Goal: Task Accomplishment & Management: Use online tool/utility

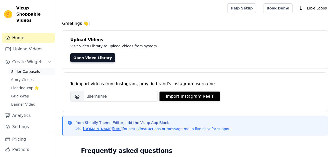
click at [27, 69] on span "Slider Carousels" at bounding box center [25, 71] width 29 height 5
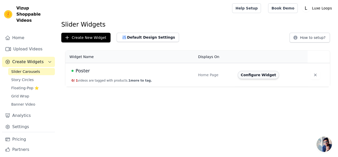
click at [242, 73] on button "Configure Widget" at bounding box center [257, 75] width 41 height 8
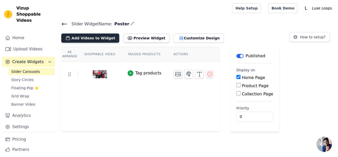
click at [87, 37] on button "Add Videos to Widget" at bounding box center [90, 37] width 58 height 9
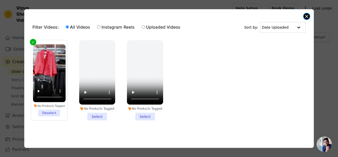
click at [307, 14] on button "Close modal" at bounding box center [306, 16] width 6 height 6
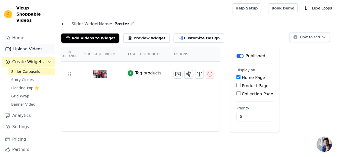
click at [42, 44] on link "Upload Videos" at bounding box center [28, 49] width 53 height 10
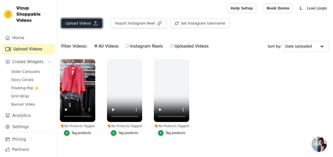
click at [87, 23] on button "Upload Videos" at bounding box center [81, 23] width 41 height 10
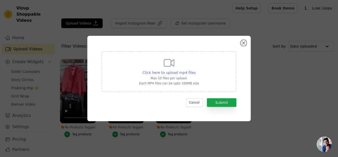
click at [170, 74] on span "Click here to upload mp4 files" at bounding box center [168, 72] width 53 height 4
click at [195, 70] on input "Click here to upload mp4 files Max 10 files per upload. Each MP4 files can be u…" at bounding box center [195, 70] width 0 height 0
type input "C:\fakepath\AQMni68RyPF_jDW0DCEOae3XnObgF7Or2V0rXDiSGvBpIEgAi-1-RWRil4A3lwLRGbS…"
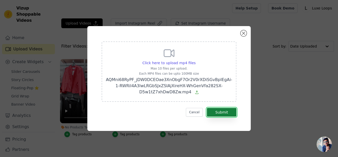
click at [220, 110] on button "Submit" at bounding box center [222, 112] width 30 height 9
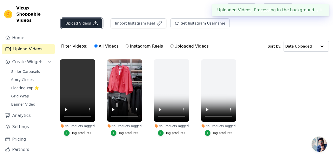
click at [83, 26] on button "Upload Videos" at bounding box center [81, 23] width 41 height 10
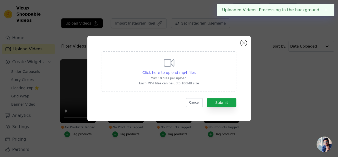
click at [156, 75] on div "Click here to upload mp4 files" at bounding box center [168, 72] width 53 height 5
click at [195, 70] on input "Click here to upload mp4 files Max 10 files per upload. Each MP4 files can be u…" at bounding box center [195, 70] width 0 height 0
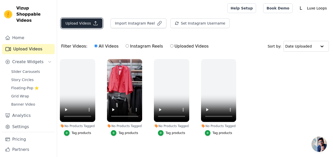
click at [79, 20] on button "Upload Videos" at bounding box center [81, 23] width 41 height 10
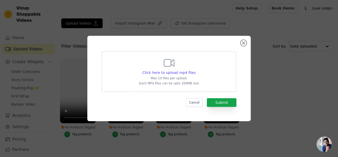
click at [173, 85] on p "Each MP4 files can be upto 100MB size" at bounding box center [169, 83] width 60 height 4
click at [195, 70] on input "Click here to upload mp4 files Max 10 files per upload. Each MP4 files can be u…" at bounding box center [195, 70] width 0 height 0
type input "C:\fakepath\AQPaedXuSOw86B_VYmbW0eqY56G1VF7HgAmeRWqW34O8F1xfmLAjrc6E-8hux1K4UcK…"
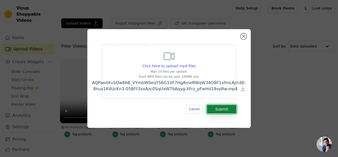
click at [219, 109] on button "Submit" at bounding box center [222, 109] width 30 height 9
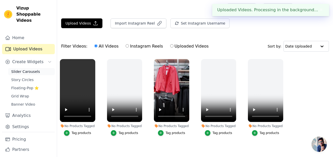
click at [27, 69] on span "Slider Carousels" at bounding box center [25, 71] width 29 height 5
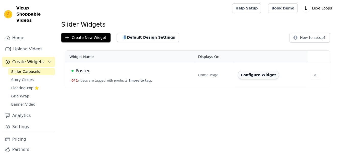
click at [262, 77] on button "Configure Widget" at bounding box center [257, 75] width 41 height 8
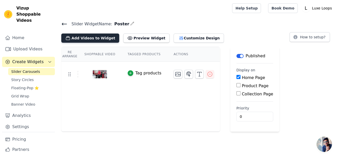
click at [91, 39] on button "Add Videos to Widget" at bounding box center [90, 37] width 58 height 9
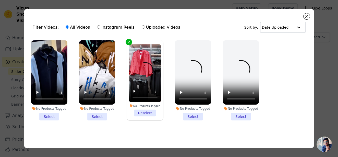
click at [90, 113] on li "No Products Tagged Select" at bounding box center [97, 80] width 36 height 80
click at [0, 0] on input "No Products Tagged Select" at bounding box center [0, 0] width 0 height 0
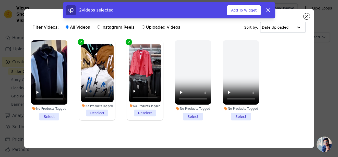
click at [51, 114] on li "No Products Tagged Select" at bounding box center [49, 80] width 36 height 80
click at [0, 0] on input "No Products Tagged Select" at bounding box center [0, 0] width 0 height 0
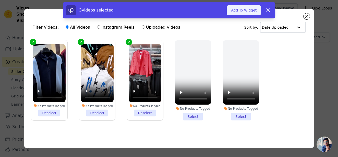
click at [244, 11] on button "Add To Widget" at bounding box center [244, 10] width 34 height 10
